Goal: Task Accomplishment & Management: Manage account settings

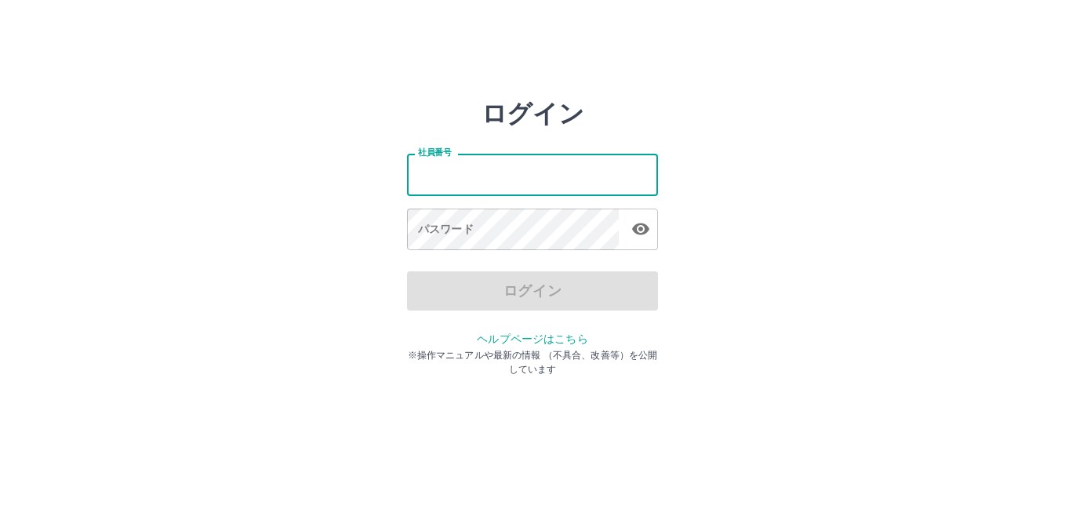
click at [520, 178] on input "社員番号" at bounding box center [532, 175] width 251 height 42
type input "*******"
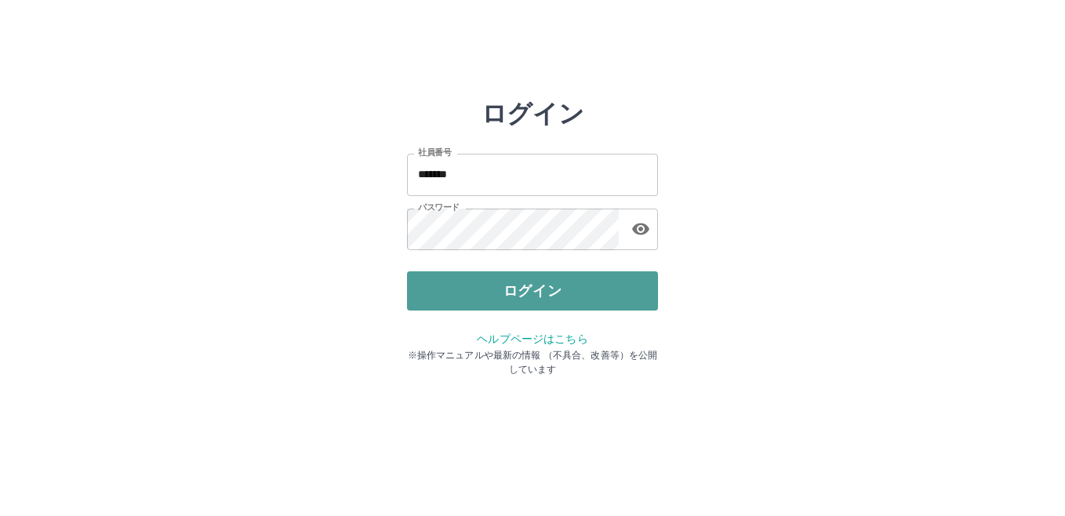
click at [506, 296] on button "ログイン" at bounding box center [532, 290] width 251 height 39
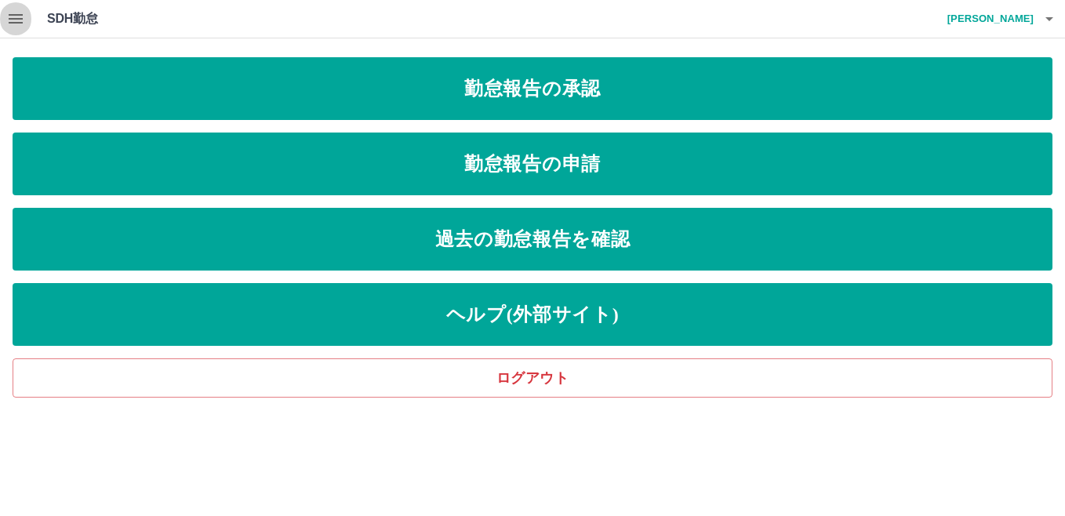
click at [18, 20] on icon "button" at bounding box center [15, 18] width 19 height 19
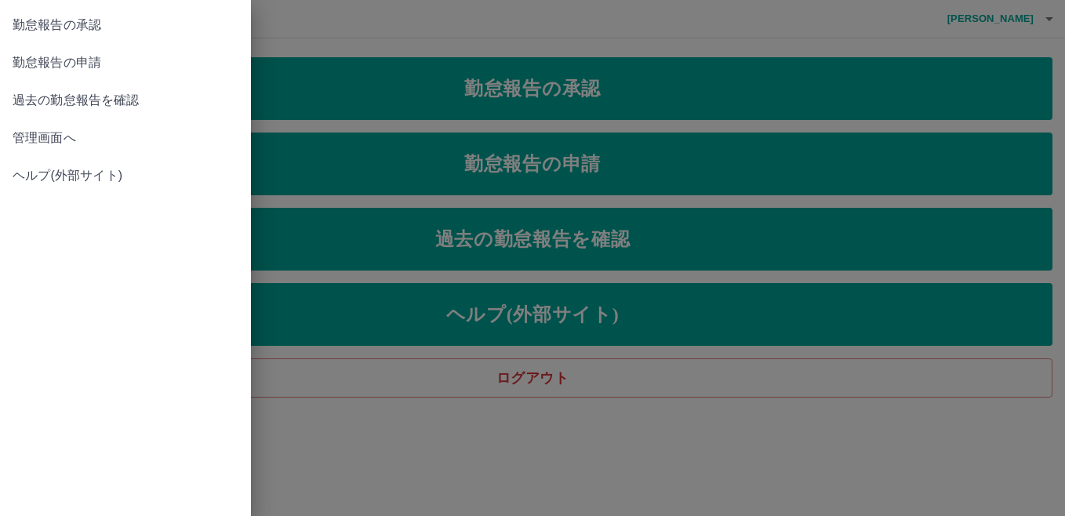
click at [55, 137] on span "管理画面へ" at bounding box center [126, 138] width 226 height 19
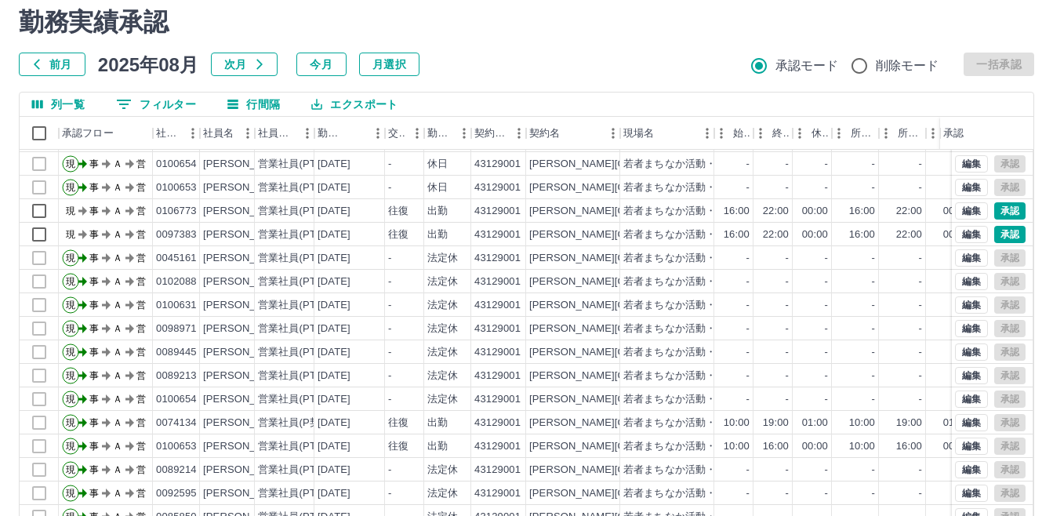
scroll to position [78, 0]
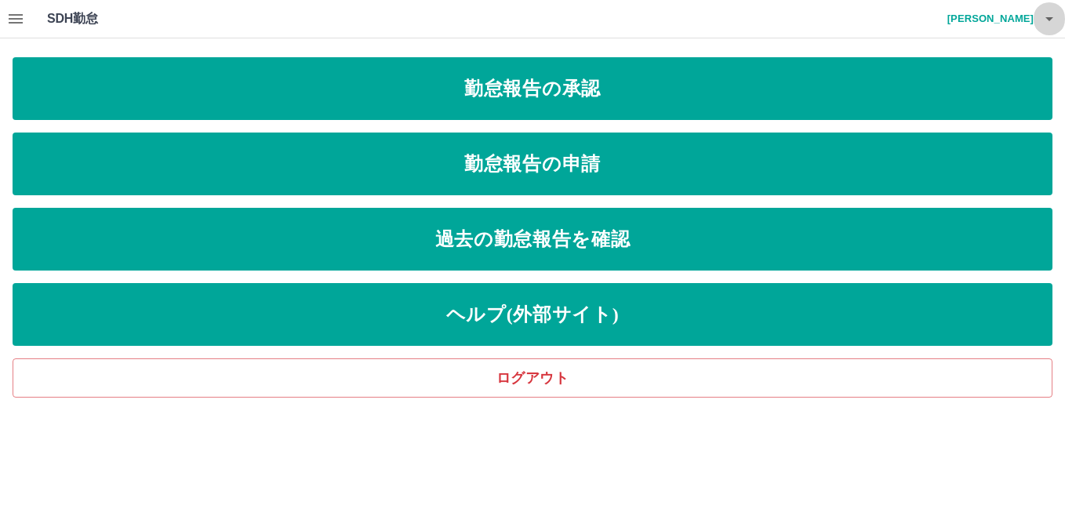
click at [1049, 17] on icon "button" at bounding box center [1049, 19] width 8 height 4
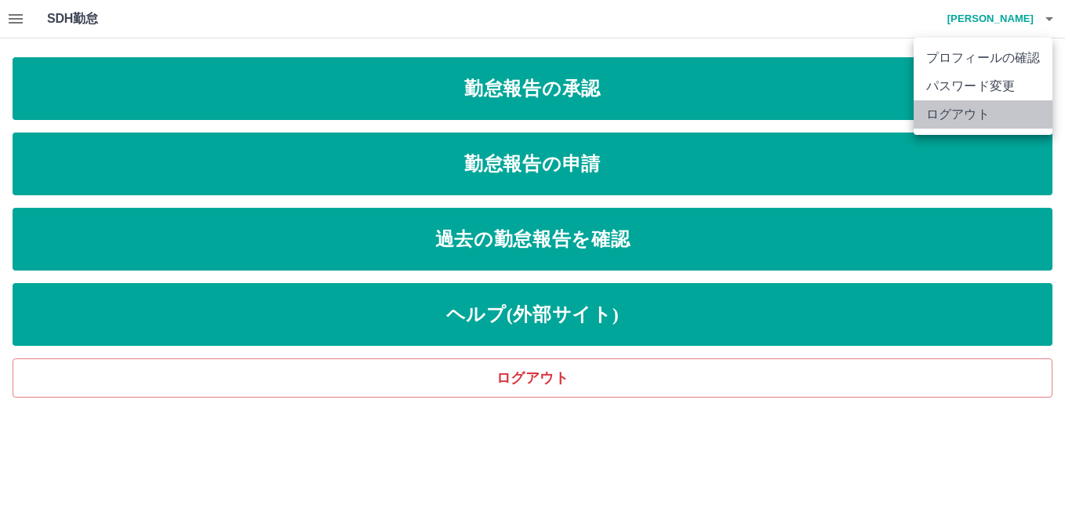
click at [977, 111] on li "ログアウト" at bounding box center [983, 114] width 139 height 28
